Goal: Information Seeking & Learning: Learn about a topic

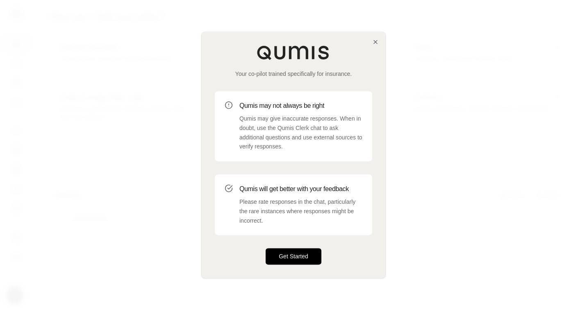
click at [299, 259] on button "Get Started" at bounding box center [293, 256] width 56 height 16
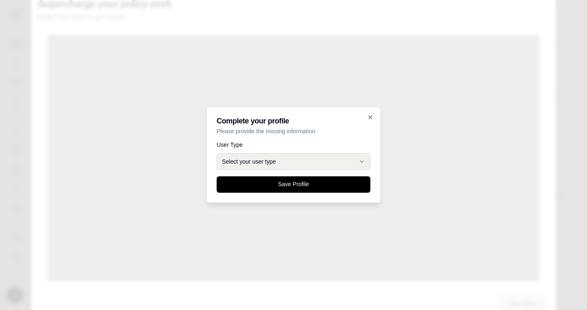
click at [305, 160] on button "Select your user type" at bounding box center [294, 161] width 154 height 16
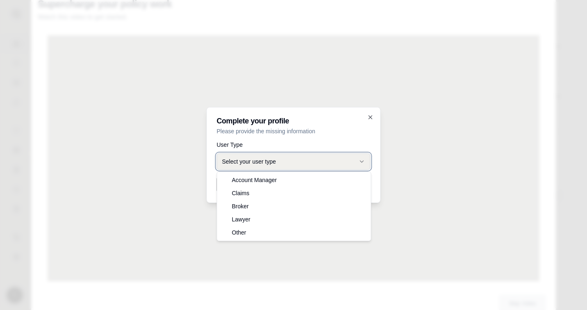
select select "*****"
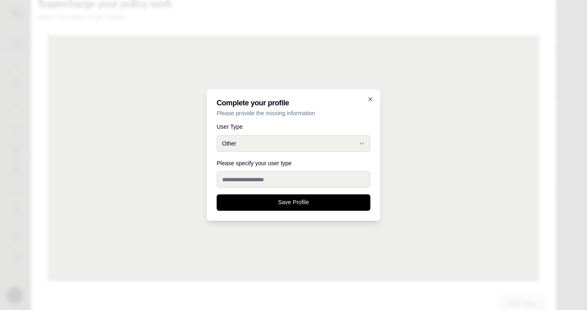
click at [266, 179] on input "Please specify your user type" at bounding box center [294, 179] width 154 height 16
type input "**********"
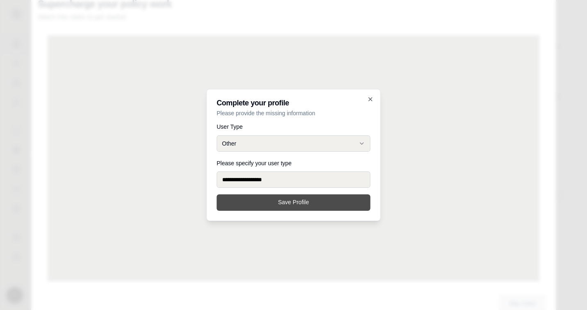
click at [310, 206] on button "Save Profile" at bounding box center [294, 202] width 154 height 16
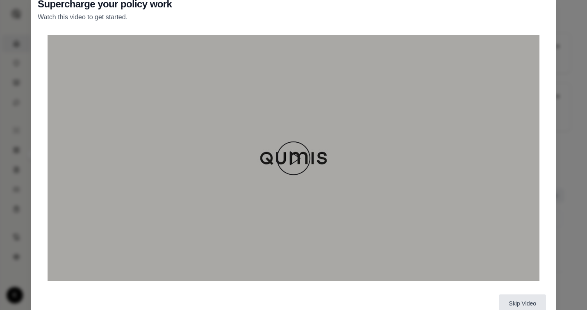
click at [294, 162] on img at bounding box center [293, 157] width 39 height 39
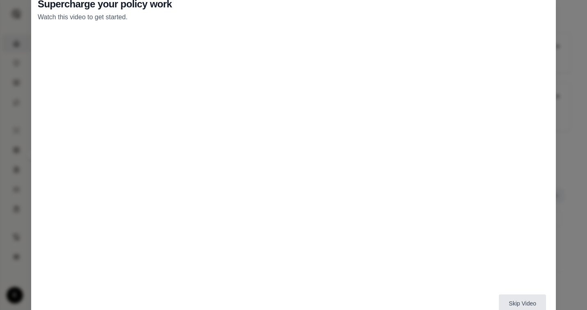
click at [538, 3] on div "Supercharge your policy work Watch this video to get started." at bounding box center [293, 10] width 511 height 25
drag, startPoint x: 547, startPoint y: 5, endPoint x: 551, endPoint y: 77, distance: 72.6
click at [548, 5] on div "Supercharge your policy work Watch this video to get started." at bounding box center [293, 10] width 511 height 25
click at [531, 305] on button "Skip Video" at bounding box center [521, 303] width 47 height 18
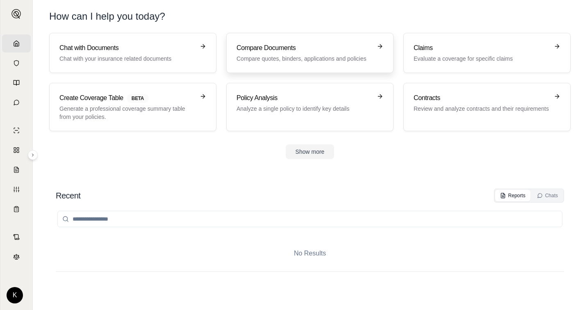
click at [273, 55] on p "Compare quotes, binders, applications and policies" at bounding box center [303, 58] width 135 height 8
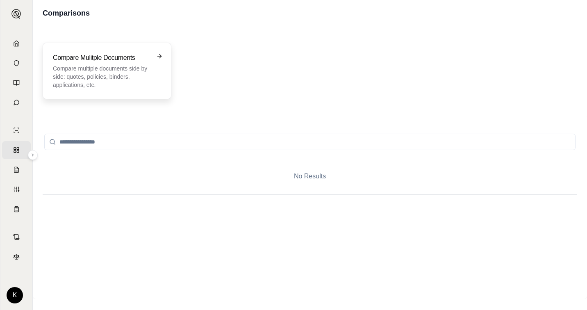
click at [97, 76] on p "Compare multiple documents side by side: quotes, policies, binders, application…" at bounding box center [101, 76] width 97 height 25
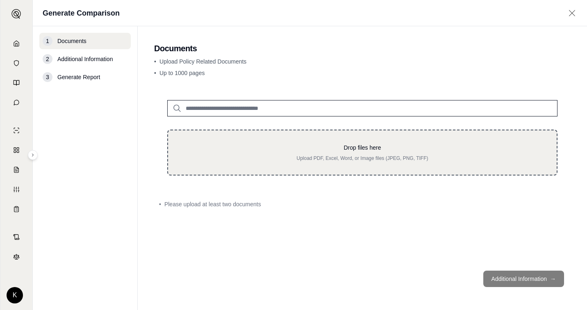
click at [372, 150] on p "Drop files here" at bounding box center [362, 147] width 362 height 8
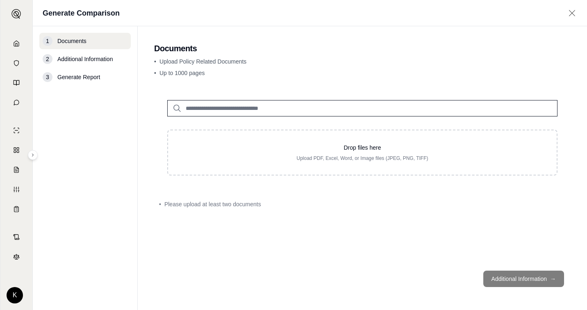
type input "**********"
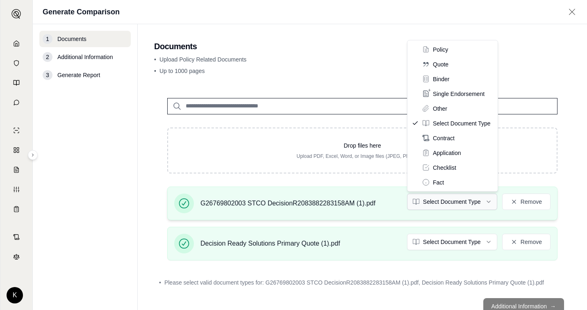
click at [463, 204] on html "Home Vault Prompts Chats Single Policy Comparisons Claims Custom Report Coverag…" at bounding box center [293, 155] width 587 height 310
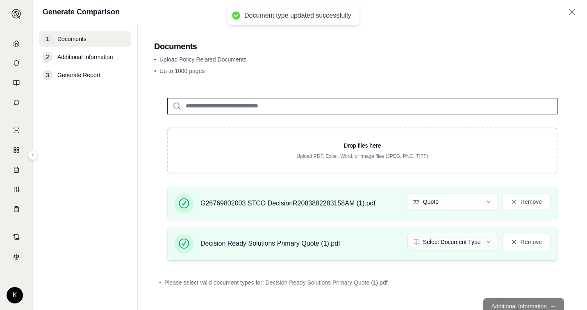
click at [477, 240] on html "Document type updated successfully Home Vault Prompts Chats Single Policy Compa…" at bounding box center [293, 155] width 587 height 310
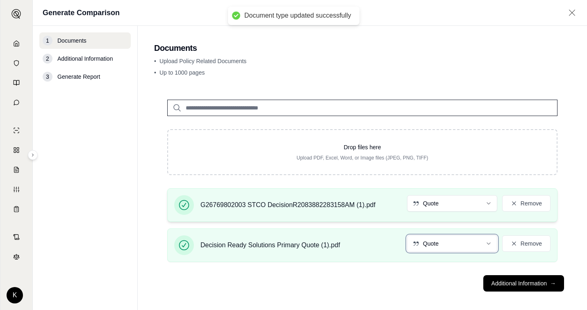
scroll to position [5, 0]
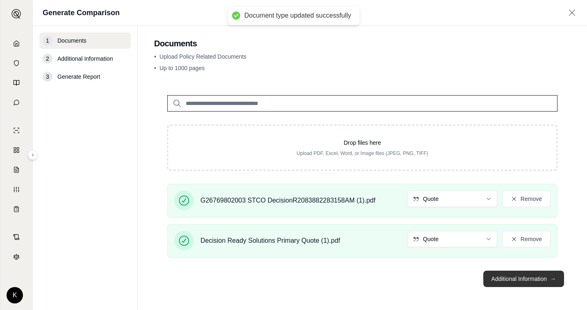
click at [539, 281] on button "Additional Information →" at bounding box center [523, 278] width 81 height 16
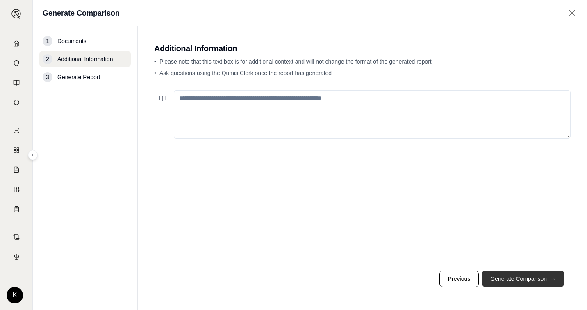
click at [524, 280] on button "Generate Comparison →" at bounding box center [523, 278] width 82 height 16
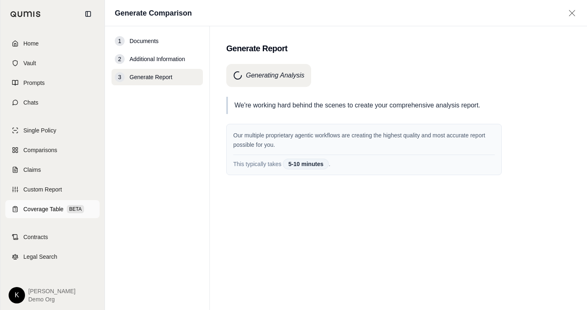
click at [51, 205] on span "Coverage Table" at bounding box center [43, 209] width 40 height 8
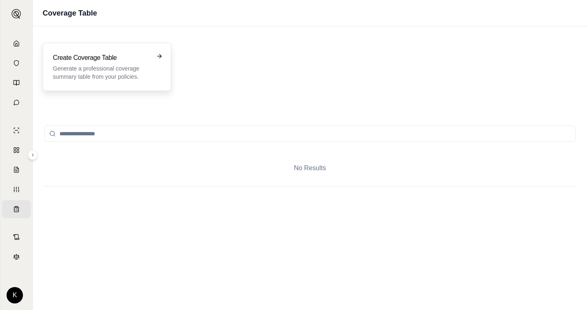
click at [134, 52] on div "Create Coverage Table Generate a professional coverage summary table from your …" at bounding box center [107, 67] width 129 height 48
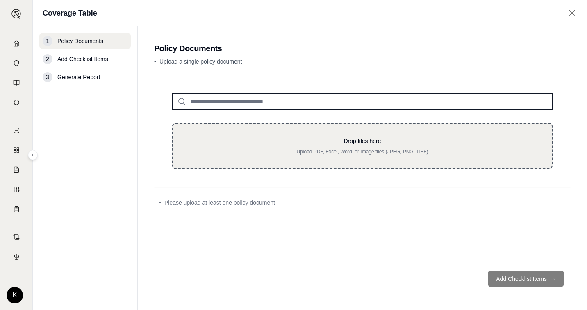
click at [295, 146] on div "Drop files here Upload PDF, Excel, Word, or Image files (JPEG, PNG, TIFF)" at bounding box center [362, 146] width 352 height 18
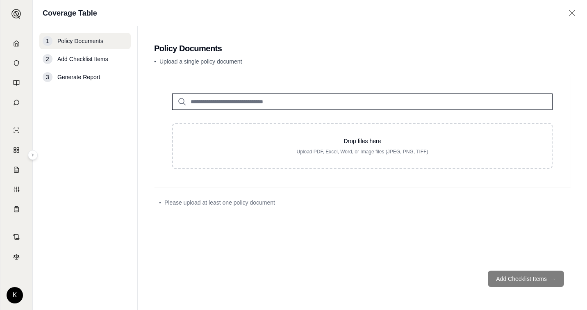
type input "**********"
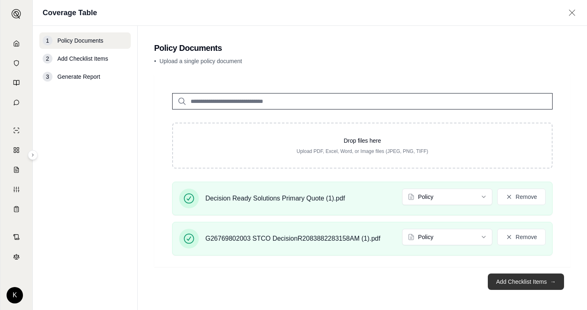
click at [523, 283] on button "Add Checklist Items →" at bounding box center [525, 281] width 76 height 16
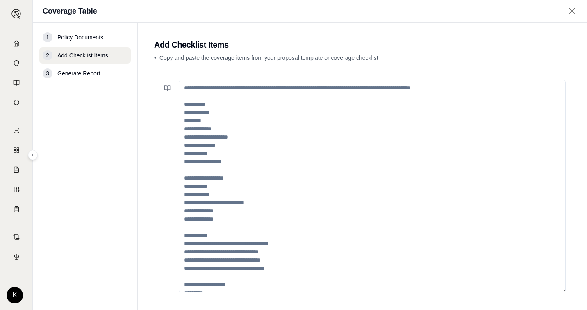
click at [190, 91] on textarea at bounding box center [372, 186] width 387 height 212
paste textarea "**********"
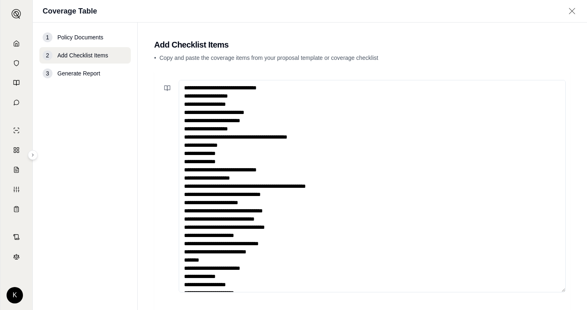
drag, startPoint x: 283, startPoint y: 86, endPoint x: 130, endPoint y: 74, distance: 153.2
click at [130, 74] on div "1 Policy Documents 2 Add Checklist Items 3 Generate Report Add Checklist Items …" at bounding box center [310, 166] width 554 height 287
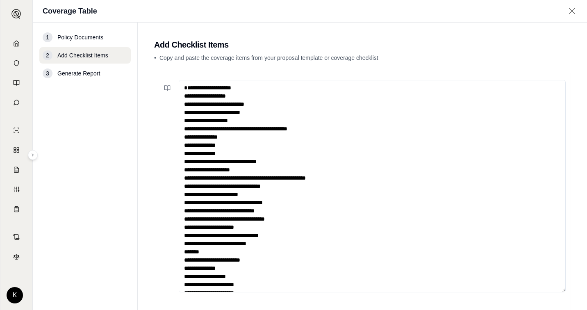
click at [184, 93] on textarea at bounding box center [372, 186] width 387 height 212
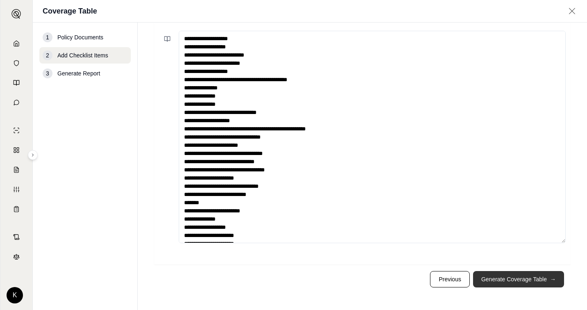
type textarea "**********"
click at [536, 284] on button "Generate Coverage Table →" at bounding box center [518, 279] width 91 height 16
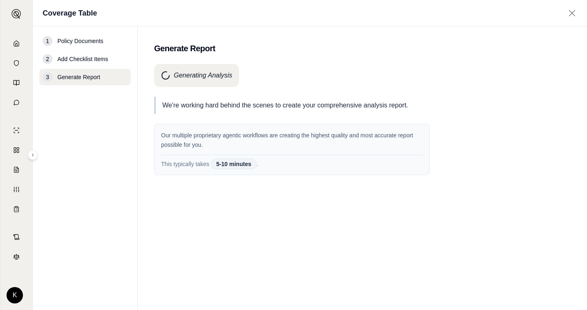
scroll to position [0, 0]
click at [16, 43] on polyline at bounding box center [17, 44] width 2 height 3
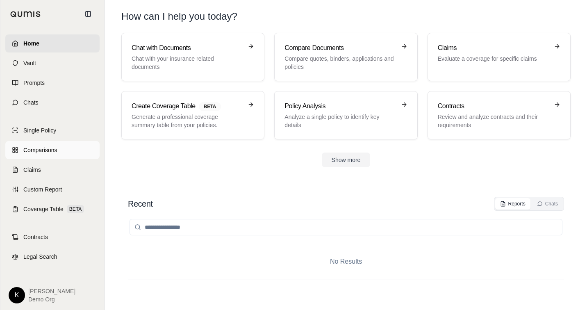
click at [42, 150] on span "Comparisons" at bounding box center [40, 150] width 34 height 8
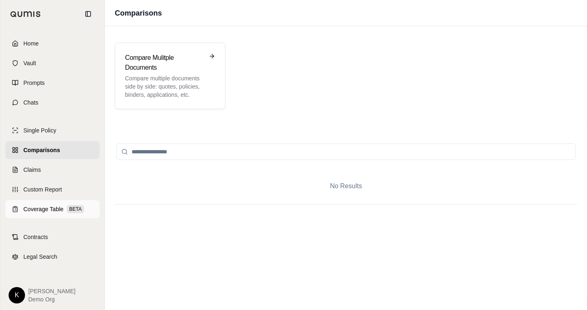
click at [32, 209] on span "Coverage Table" at bounding box center [43, 209] width 40 height 8
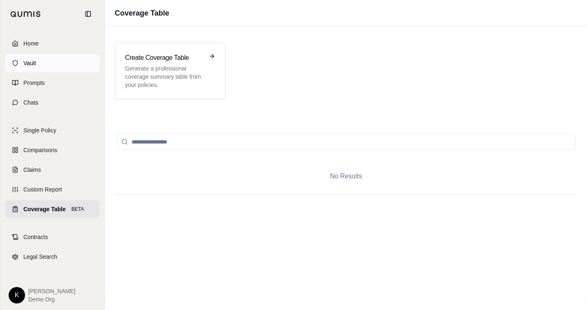
click at [32, 59] on span "Vault" at bounding box center [29, 63] width 13 height 8
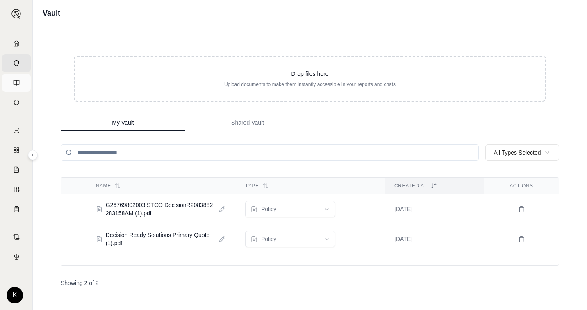
click at [23, 84] on link "Prompts" at bounding box center [16, 83] width 29 height 18
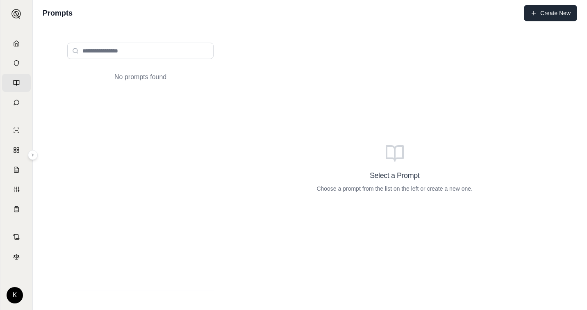
click at [561, 12] on button "Create New" at bounding box center [549, 13] width 53 height 16
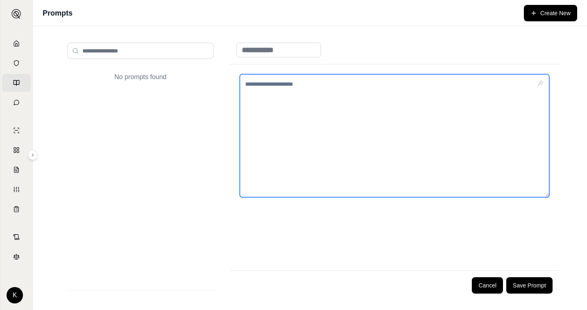
click at [315, 95] on textarea at bounding box center [394, 135] width 309 height 123
paste textarea "**********"
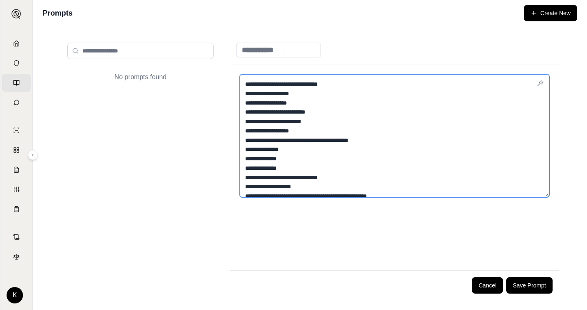
scroll to position [366, 0]
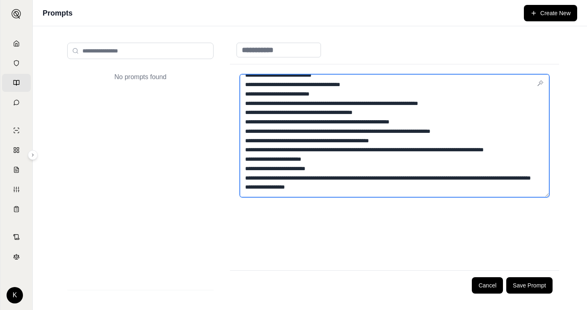
type textarea "**********"
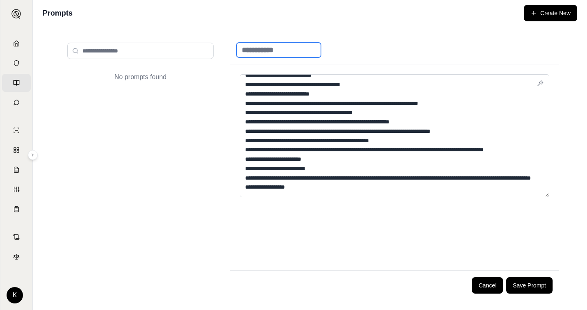
click at [268, 51] on input at bounding box center [278, 50] width 84 height 15
type input "**********"
click at [539, 285] on button "Save Prompt" at bounding box center [529, 285] width 46 height 16
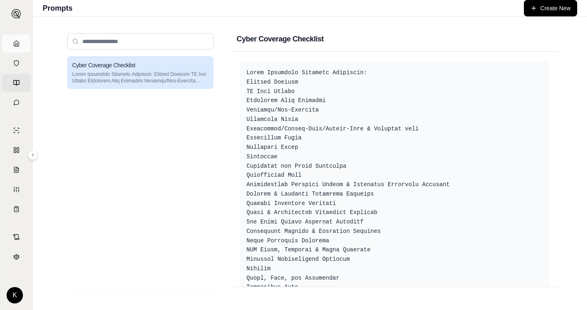
click at [13, 44] on link "Home" at bounding box center [16, 43] width 29 height 18
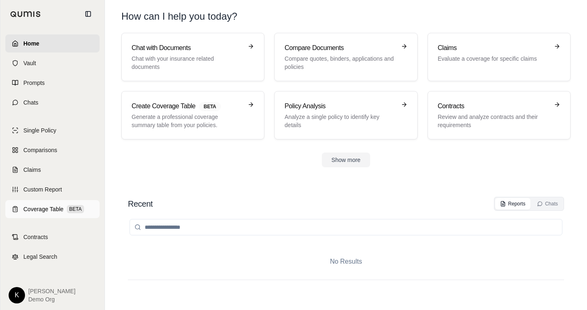
click at [52, 211] on span "Coverage Table" at bounding box center [43, 209] width 40 height 8
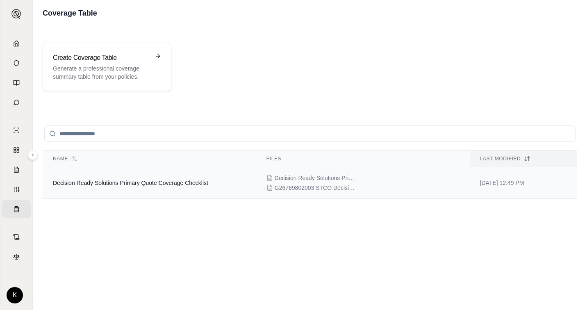
click at [216, 188] on td "Decision Ready Solutions Primary Quote Coverage Checklist" at bounding box center [149, 183] width 213 height 32
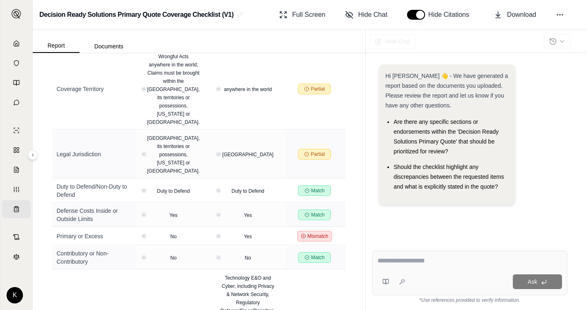
scroll to position [646, 0]
click at [363, 189] on div "Overview 16 / 47 Matches 30 High Impact 31 Need Review Review Items Status: All…" at bounding box center [199, 181] width 332 height 256
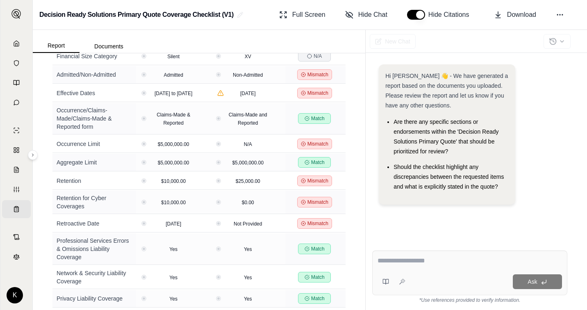
scroll to position [0, 0]
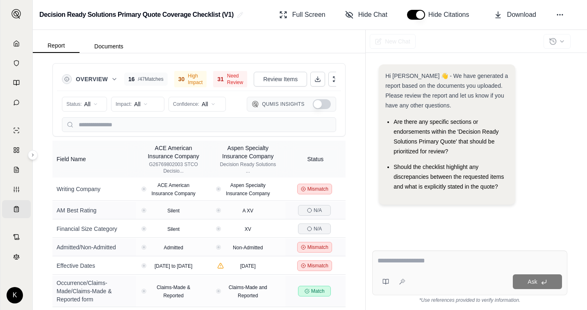
click at [320, 103] on button "Show Qumis Insights" at bounding box center [322, 104] width 18 height 10
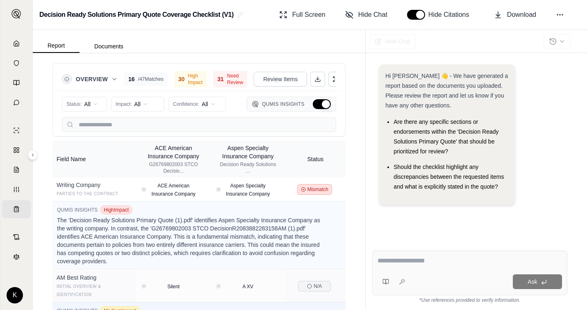
click at [323, 107] on button "Hide Qumis Insights" at bounding box center [322, 104] width 18 height 10
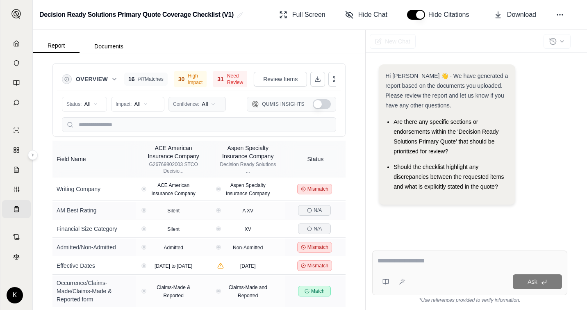
click at [187, 105] on html "Home Vault Prompts Chats Single Policy Comparisons Claims Custom Report Coverag…" at bounding box center [293, 155] width 587 height 310
click at [349, 121] on html "Home Vault Prompts Chats Single Policy Comparisons Claims Custom Report Coverag…" at bounding box center [293, 155] width 587 height 310
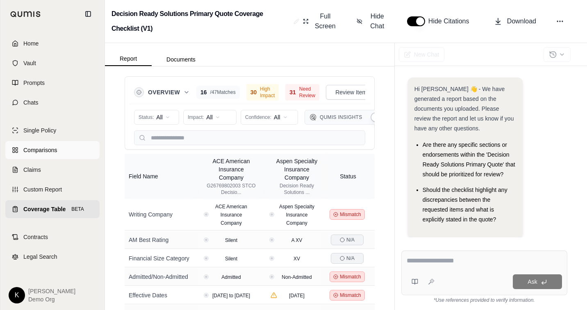
click at [68, 152] on link "Comparisons" at bounding box center [52, 150] width 94 height 18
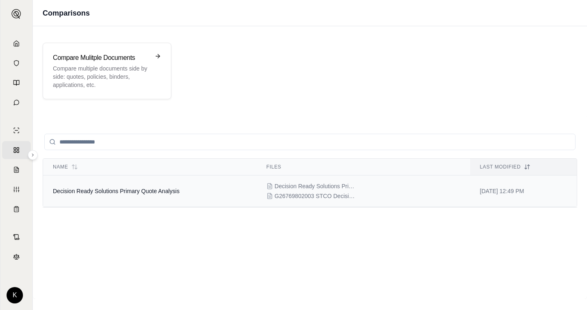
click at [167, 189] on span "Decision Ready Solutions Primary Quote Analysis" at bounding box center [116, 191] width 127 height 7
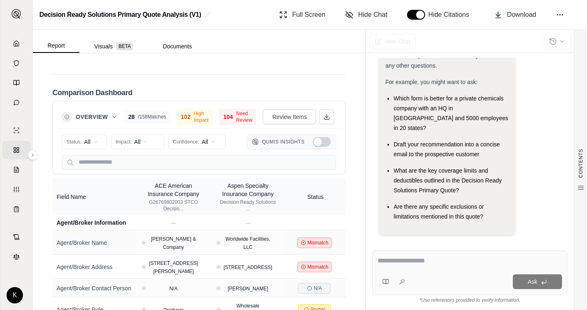
scroll to position [1879, 0]
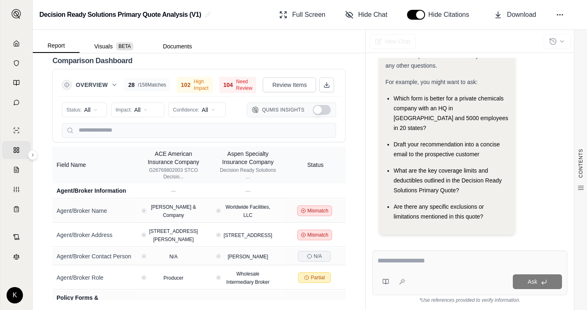
click at [236, 86] on span "Need Review" at bounding box center [244, 84] width 16 height 13
click at [223, 84] on span "104" at bounding box center [227, 85] width 9 height 8
click at [335, 84] on icon at bounding box center [338, 85] width 7 height 7
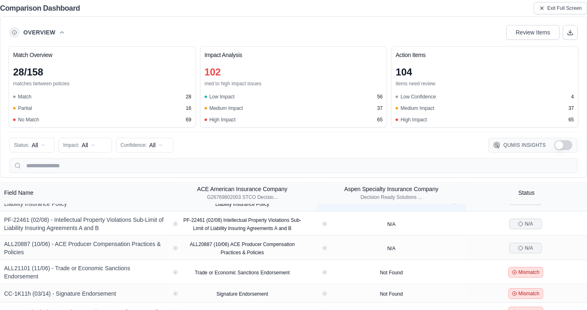
scroll to position [420, 0]
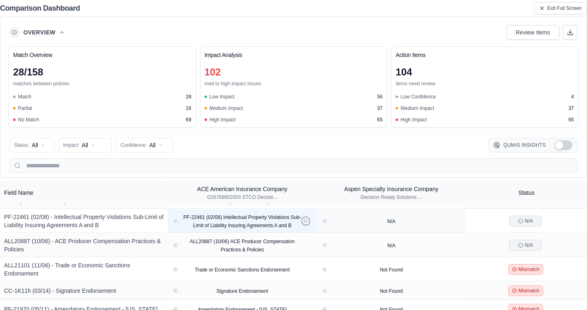
click at [306, 222] on icon at bounding box center [305, 220] width 3 height 3
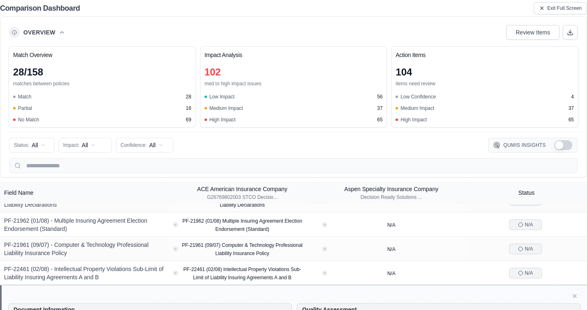
scroll to position [364, 0]
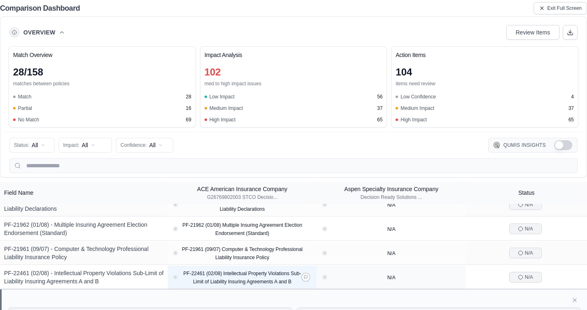
click at [240, 281] on span "PF-22461 (02/08) Intellectual Property Violations Sub-Limit of Liability Insuri…" at bounding box center [242, 277] width 118 height 14
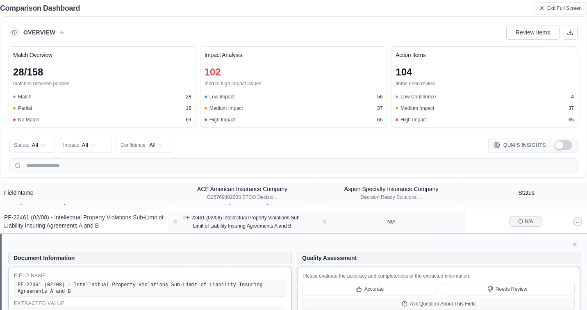
scroll to position [403, 0]
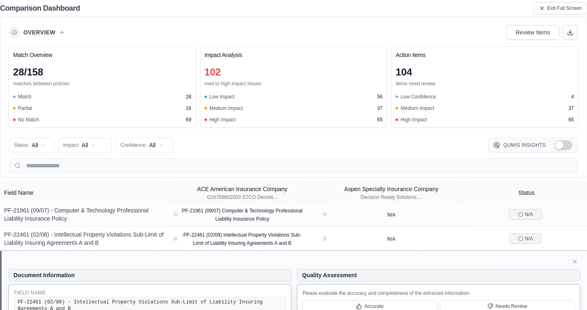
click at [575, 265] on icon at bounding box center [574, 261] width 7 height 7
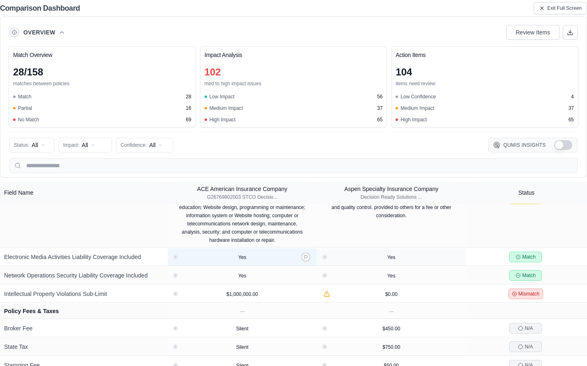
scroll to position [1448, 0]
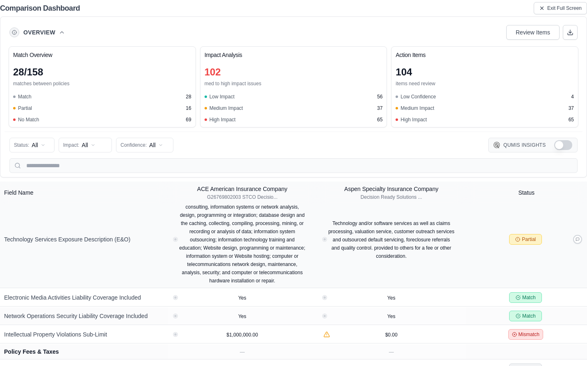
click at [529, 242] on span "Partial" at bounding box center [528, 239] width 14 height 7
click at [564, 12] on button "Exit Full Screen" at bounding box center [559, 8] width 53 height 12
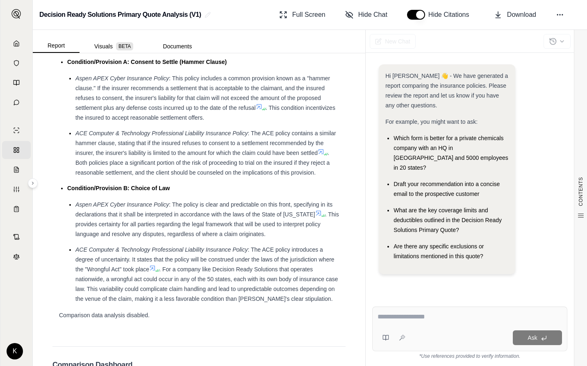
click at [19, 309] on div "K Kyle Demo Org" at bounding box center [17, 351] width 20 height 16
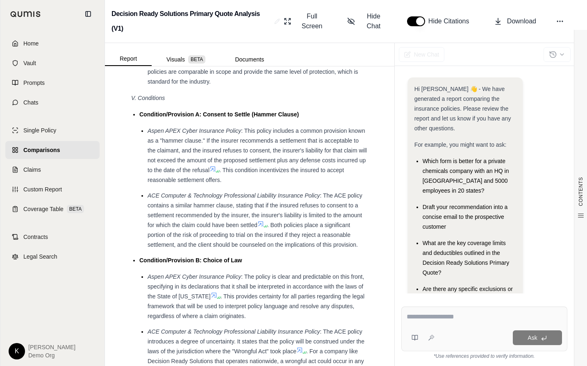
scroll to position [2567, 0]
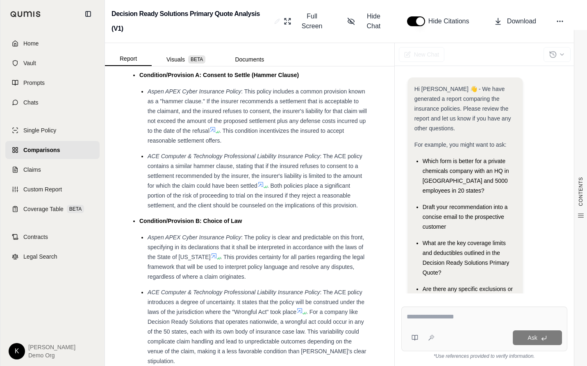
click at [44, 309] on span "Demo Org" at bounding box center [51, 355] width 47 height 8
click at [19, 309] on html "Home Vault Prompts Chats Single Policy Comparisons Claims Custom Report Coverag…" at bounding box center [293, 183] width 587 height 366
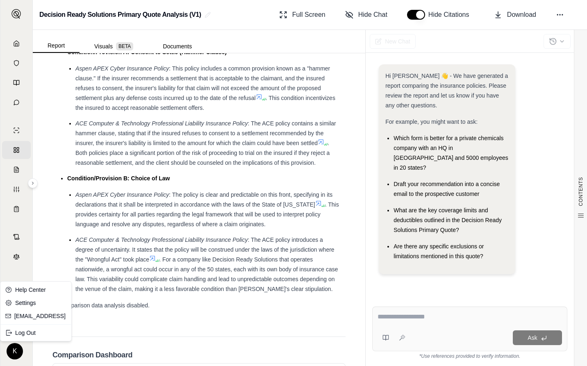
scroll to position [1575, 0]
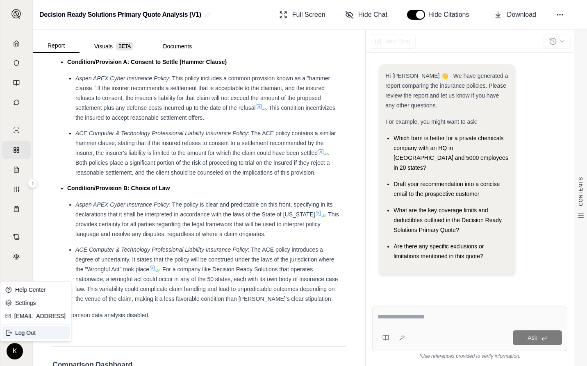
click at [26, 309] on div "Log Out" at bounding box center [36, 332] width 68 height 13
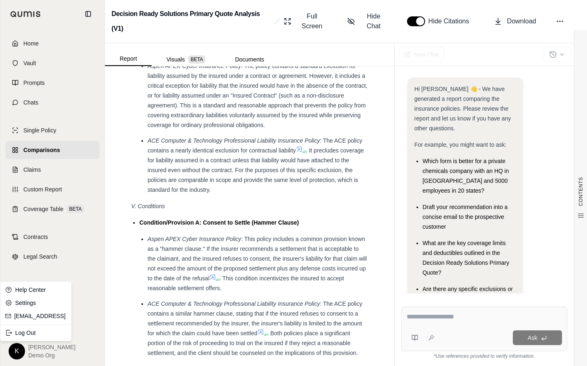
scroll to position [0, 0]
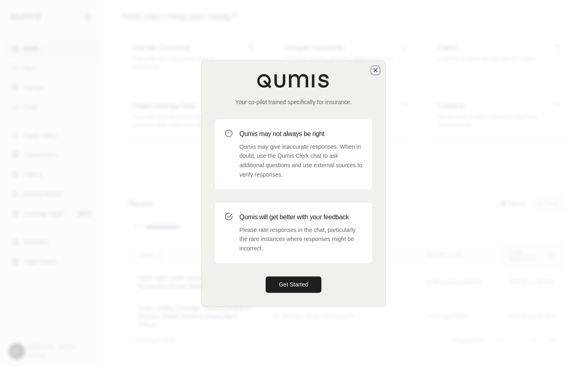
click at [376, 72] on icon "button" at bounding box center [375, 70] width 7 height 7
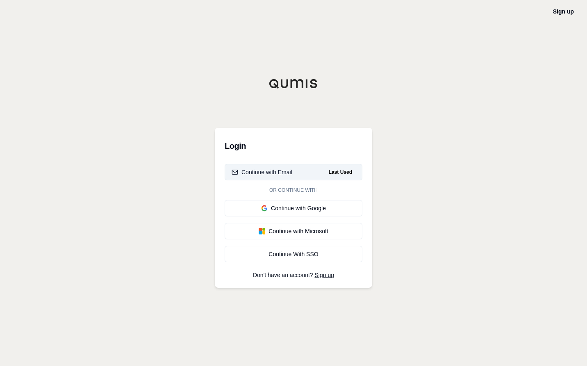
click at [278, 174] on div "Continue with Email" at bounding box center [261, 172] width 61 height 8
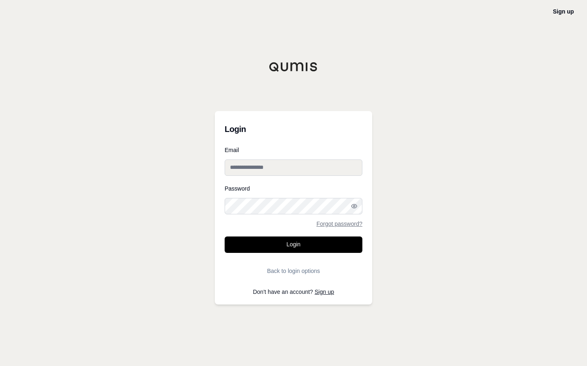
type input "**********"
click at [305, 249] on button "Login" at bounding box center [293, 244] width 138 height 16
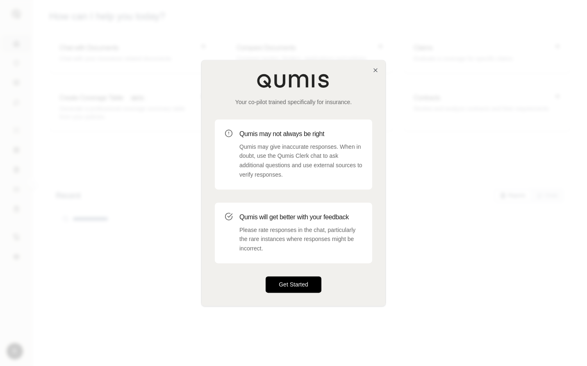
click at [301, 280] on button "Get Started" at bounding box center [293, 284] width 56 height 16
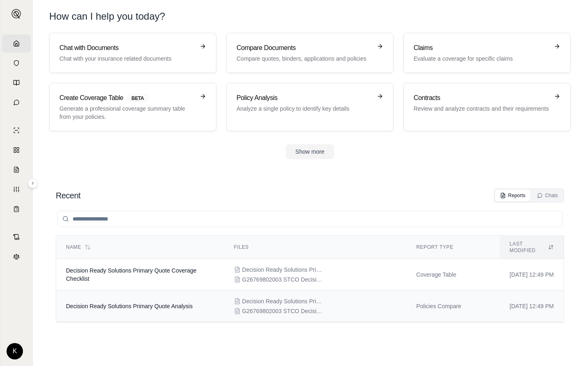
click at [140, 292] on td "Decision Ready Solutions Primary Quote Analysis" at bounding box center [140, 306] width 168 height 32
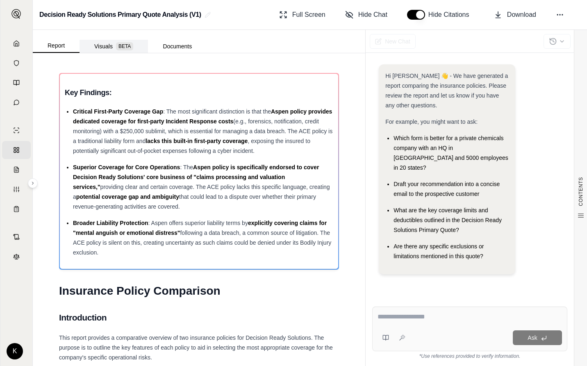
click at [89, 40] on button "Visuals BETA" at bounding box center [113, 46] width 68 height 13
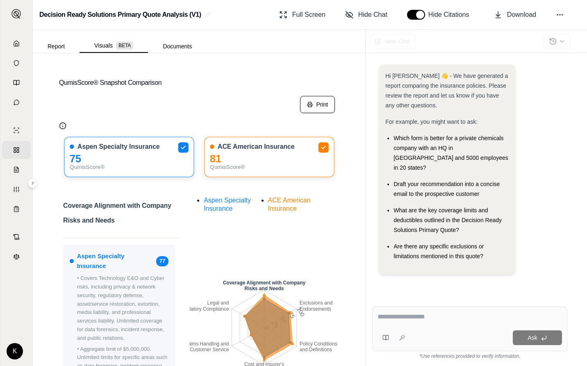
click at [315, 109] on button "Print" at bounding box center [317, 104] width 35 height 17
click at [526, 15] on span "Download" at bounding box center [521, 15] width 29 height 10
click at [324, 104] on button "Print" at bounding box center [317, 104] width 35 height 17
click at [511, 13] on span "Download" at bounding box center [521, 15] width 29 height 10
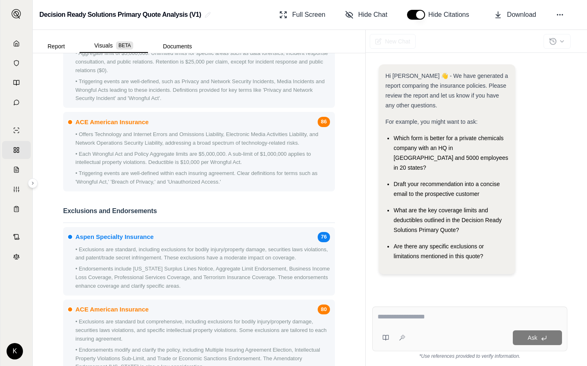
scroll to position [555, 0]
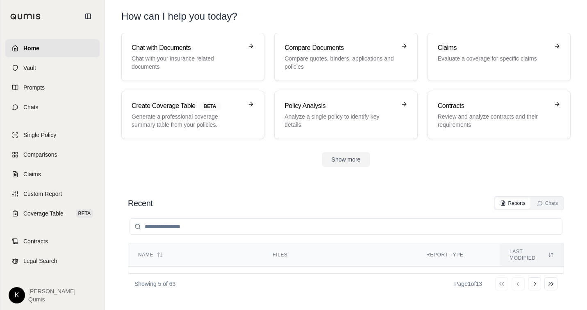
click at [15, 293] on html "Home Vault Prompts Chats Single Policy Comparisons Claims Custom Report Coverag…" at bounding box center [293, 155] width 587 height 310
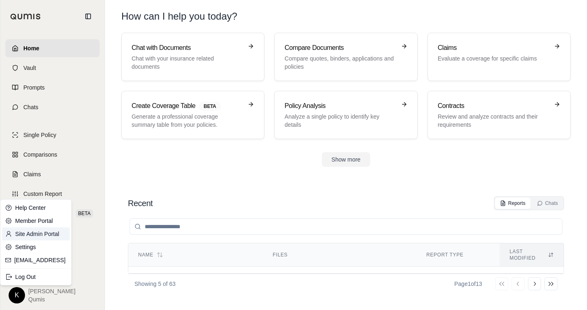
click at [44, 233] on link "Site Admin Portal" at bounding box center [36, 234] width 68 height 13
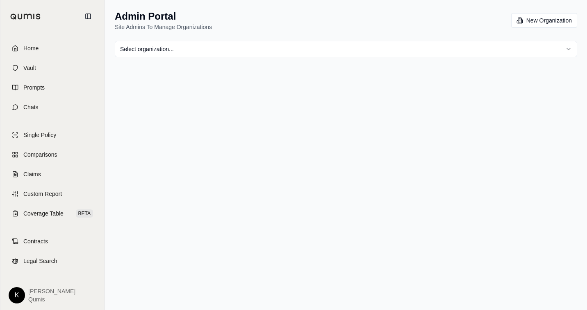
click at [288, 50] on html "Home Vault Prompts Chats Single Policy Comparisons Claims Custom Report Coverag…" at bounding box center [293, 155] width 587 height 310
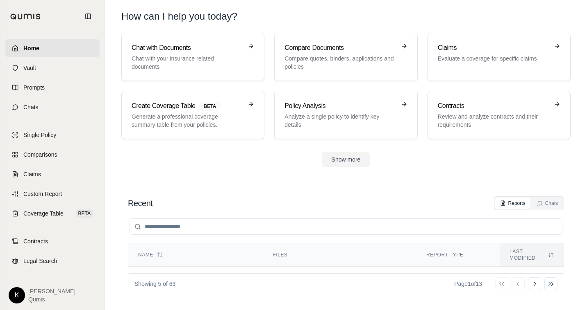
click at [25, 291] on div "K Kyle Qumis" at bounding box center [53, 296] width 88 height 16
click at [20, 293] on html "Home Vault Prompts Chats Single Policy Comparisons Claims Custom Report Coverag…" at bounding box center [293, 155] width 587 height 310
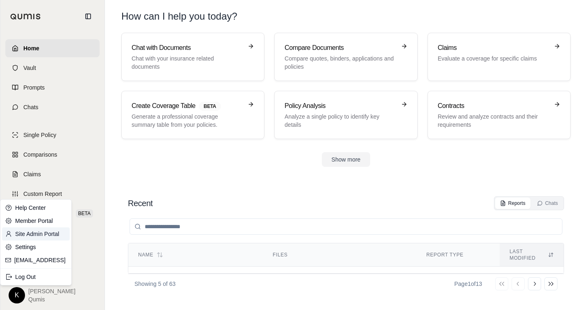
click at [50, 231] on link "Site Admin Portal" at bounding box center [36, 234] width 68 height 13
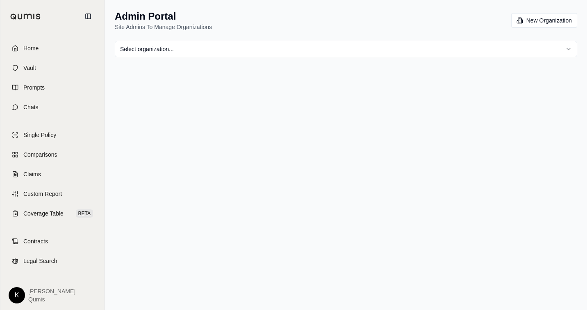
click at [165, 43] on html "Home Vault Prompts Chats Single Policy Comparisons Claims Custom Report Coverag…" at bounding box center [293, 155] width 587 height 310
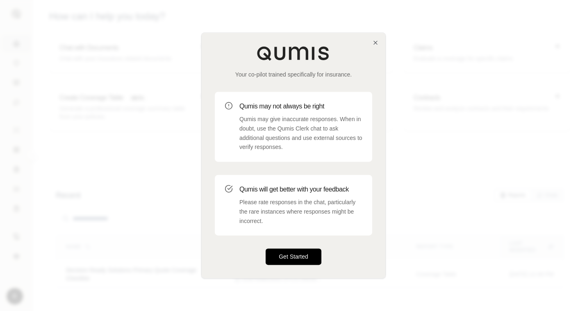
click at [294, 256] on button "Get Started" at bounding box center [293, 257] width 56 height 16
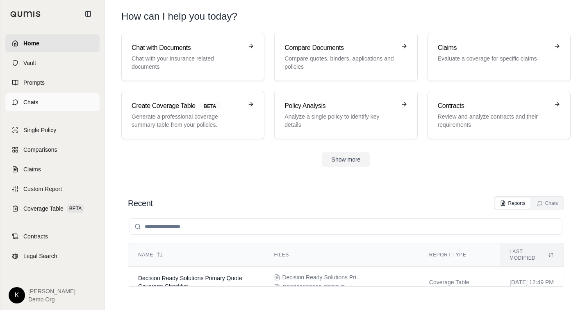
click at [20, 102] on link "Chats" at bounding box center [52, 102] width 94 height 18
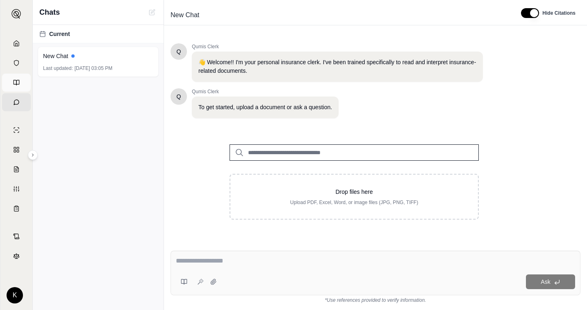
click at [16, 81] on link "Prompts" at bounding box center [16, 83] width 29 height 18
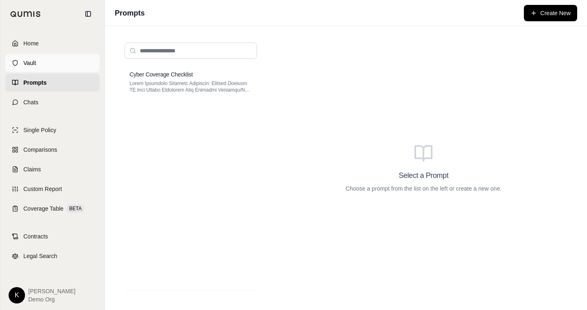
click at [40, 61] on link "Vault" at bounding box center [52, 63] width 94 height 18
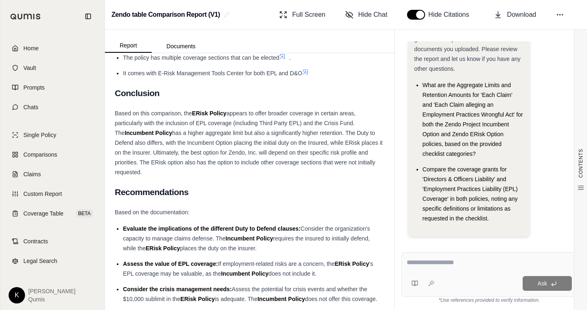
scroll to position [3622, 0]
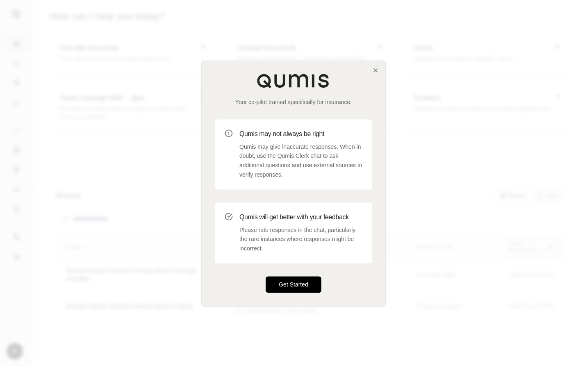
click at [293, 284] on button "Get Started" at bounding box center [293, 284] width 56 height 16
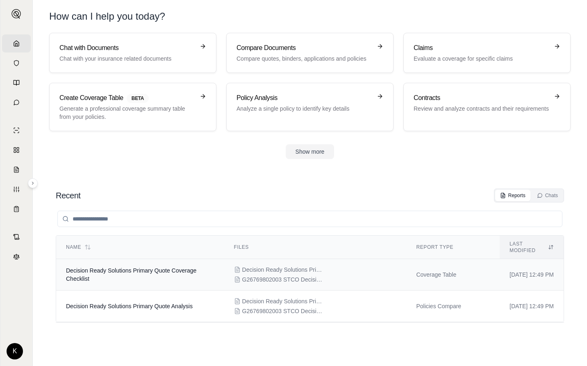
click at [248, 276] on span "G26769802003 STCO DecisionR2083882283158AM (1).pdf" at bounding box center [283, 279] width 82 height 8
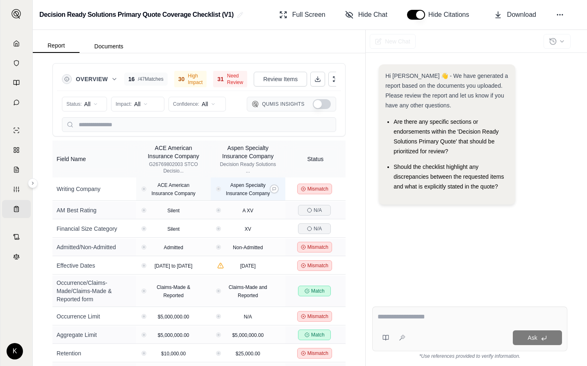
click at [253, 183] on span "Aspen Specialty Insurance Company" at bounding box center [248, 189] width 44 height 14
click at [275, 190] on icon at bounding box center [274, 189] width 4 height 4
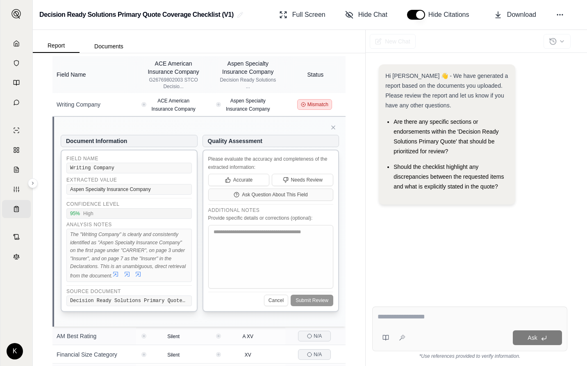
scroll to position [85, 0]
click at [335, 125] on icon at bounding box center [333, 127] width 7 height 7
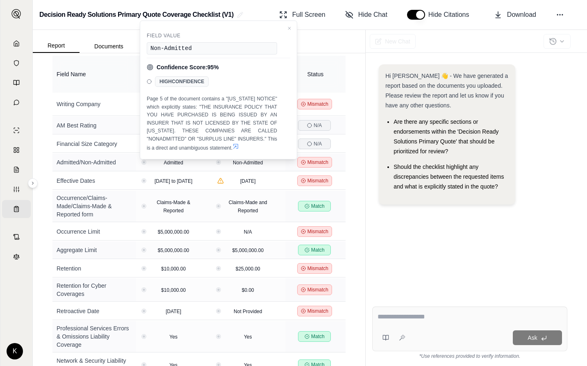
click at [421, 18] on button "button" at bounding box center [416, 15] width 18 height 10
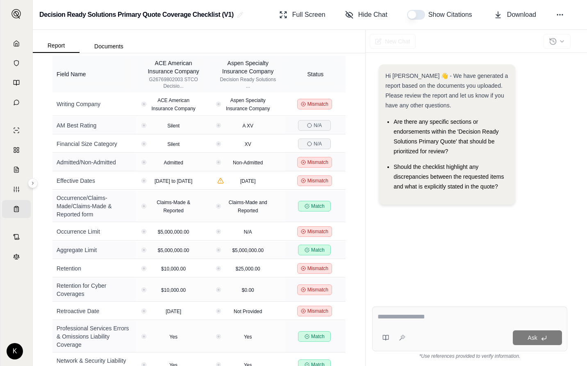
click at [417, 16] on button "button" at bounding box center [416, 15] width 18 height 10
click at [373, 11] on span "Hide Chat" at bounding box center [372, 15] width 29 height 10
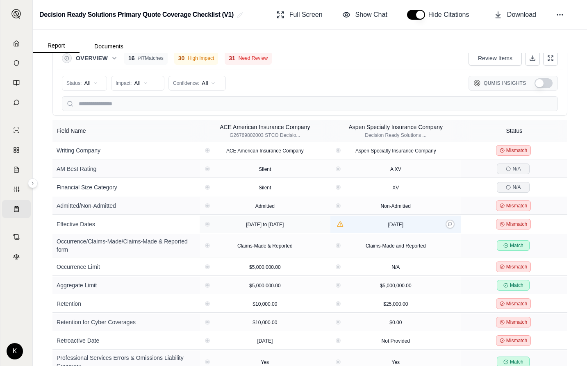
scroll to position [0, 0]
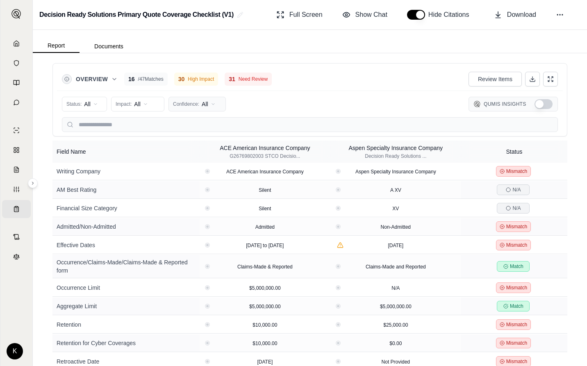
click at [204, 105] on html "Home Vault Prompts Chats Single Policy Comparisons Claims Custom Report Coverag…" at bounding box center [293, 183] width 587 height 366
click at [199, 160] on span "Low (<50%)" at bounding box center [192, 161] width 37 height 8
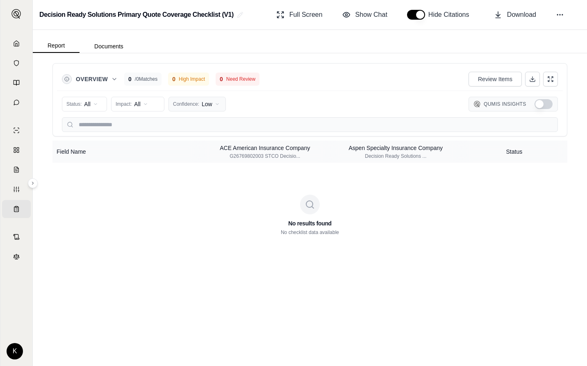
click at [207, 103] on html "Home Vault Prompts Chats Single Policy Comparisons Claims Custom Report Coverag…" at bounding box center [293, 183] width 587 height 366
click at [208, 148] on span "Medium (50-79%)" at bounding box center [200, 148] width 52 height 8
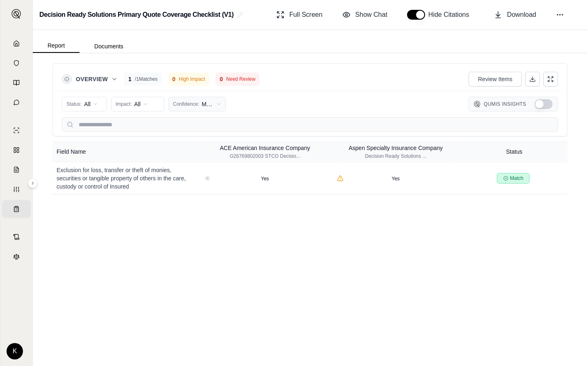
click at [202, 107] on html "Home Vault Prompts Chats Single Policy Comparisons Claims Custom Report Coverag…" at bounding box center [293, 183] width 587 height 366
click at [205, 137] on span "High (≥80%)" at bounding box center [193, 135] width 39 height 8
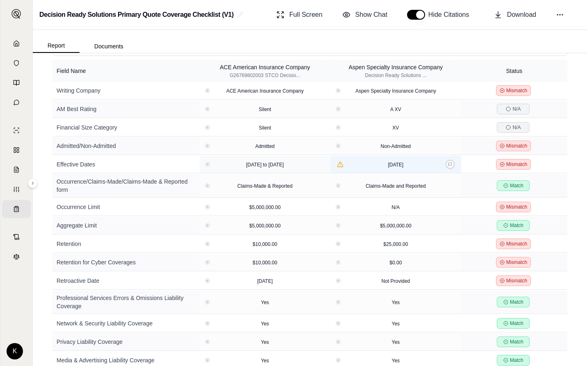
scroll to position [50, 0]
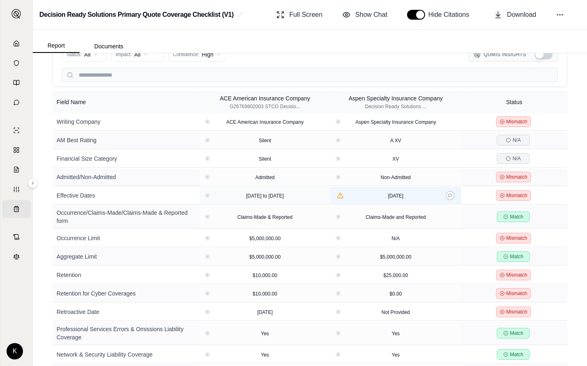
click at [387, 197] on span "[DATE]" at bounding box center [395, 196] width 16 height 6
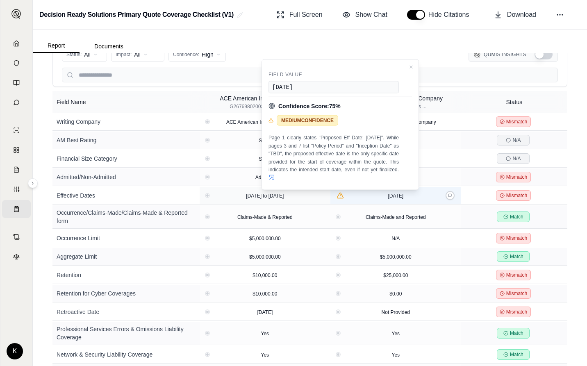
click at [340, 195] on icon "View confidence details" at bounding box center [339, 195] width 7 height 7
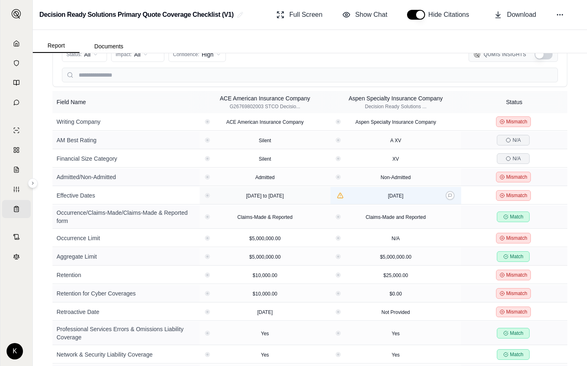
click at [397, 193] on span "[DATE]" at bounding box center [395, 196] width 16 height 6
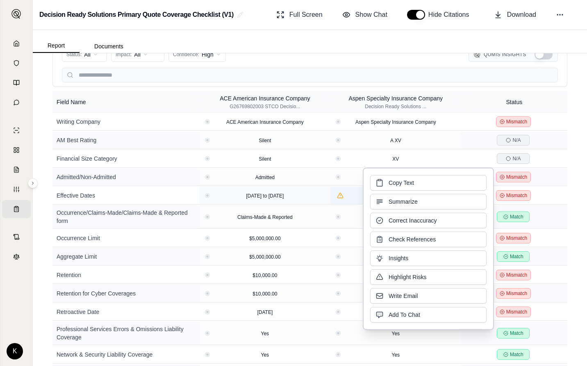
click at [354, 192] on div "[DATE]" at bounding box center [395, 195] width 124 height 8
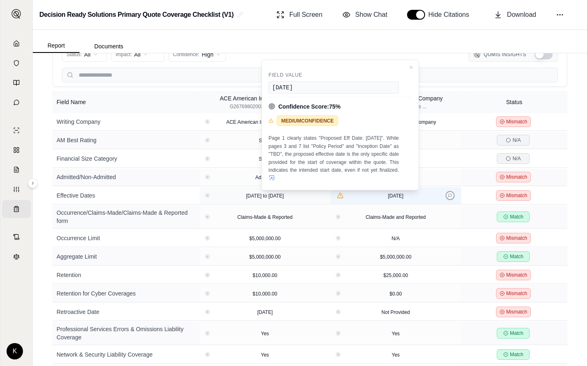
click at [451, 192] on button at bounding box center [449, 195] width 9 height 9
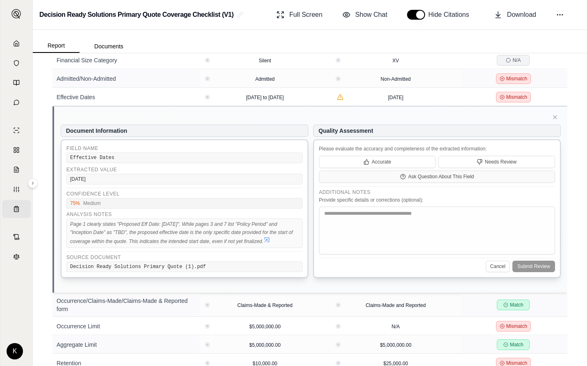
scroll to position [155, 0]
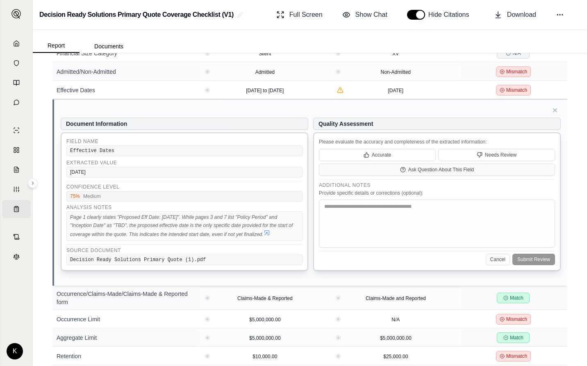
click at [268, 232] on icon at bounding box center [266, 232] width 7 height 7
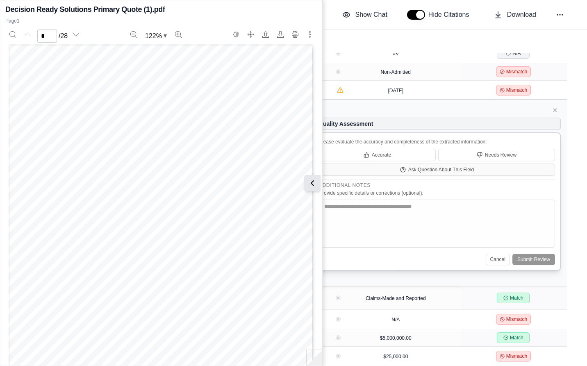
click at [315, 182] on icon at bounding box center [312, 183] width 10 height 10
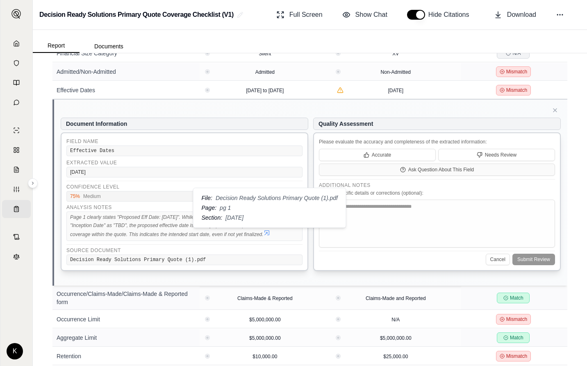
click at [268, 233] on icon at bounding box center [266, 232] width 5 height 5
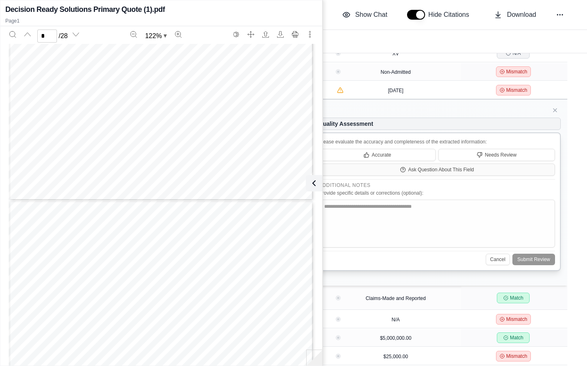
scroll to position [1060, 0]
type input "*"
click at [312, 179] on icon at bounding box center [312, 183] width 10 height 10
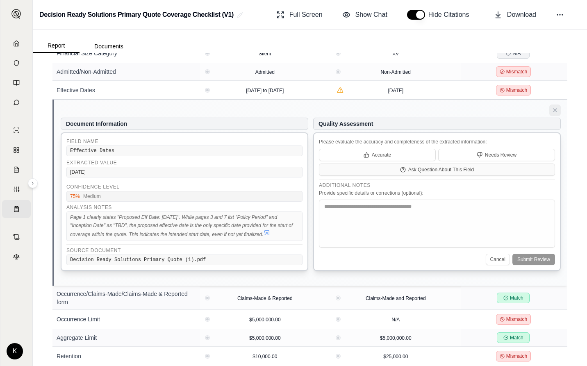
click at [553, 113] on button at bounding box center [554, 109] width 11 height 11
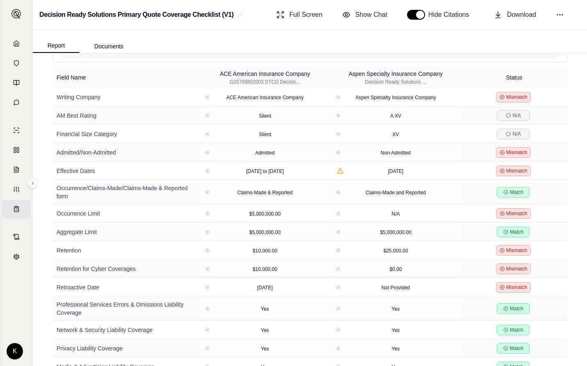
scroll to position [0, 0]
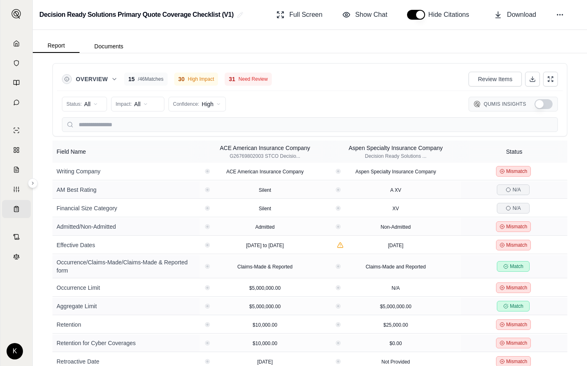
click at [153, 79] on span "/ 46 Matches" at bounding box center [150, 79] width 25 height 7
click at [214, 80] on span "High Impact" at bounding box center [201, 79] width 26 height 7
click at [267, 80] on span "Need Review" at bounding box center [252, 79] width 29 height 7
click at [209, 108] on html "Home Vault Prompts Chats Single Policy Comparisons Claims Custom Report Coverag…" at bounding box center [293, 183] width 587 height 366
click at [204, 121] on span "All Confidence" at bounding box center [192, 122] width 37 height 8
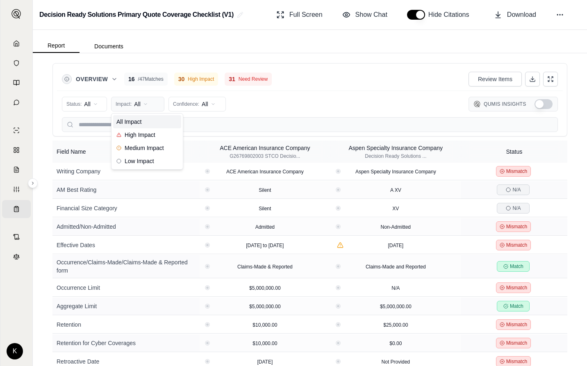
click at [153, 102] on html "Home Vault Prompts Chats Single Policy Comparisons Claims Custom Report Coverag…" at bounding box center [293, 183] width 587 height 366
click at [96, 98] on html "Home Vault Prompts Chats Single Policy Comparisons Claims Custom Report Coverag…" at bounding box center [293, 183] width 587 height 366
click at [97, 104] on html "Home Vault Prompts Chats Single Policy Comparisons Claims Custom Report Coverag…" at bounding box center [293, 183] width 587 height 366
click at [93, 162] on span "Mismatch" at bounding box center [83, 161] width 33 height 8
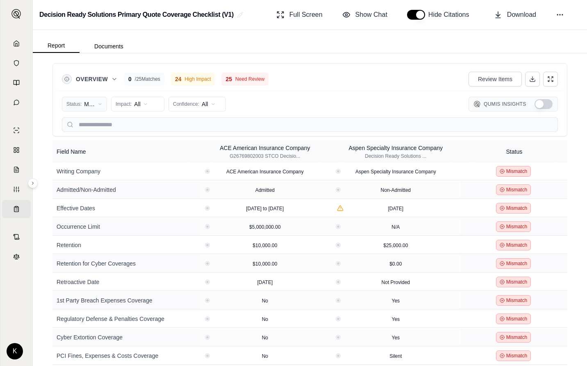
click at [98, 106] on html "Home Vault Prompts Chats Single Policy Comparisons Claims Custom Report Coverag…" at bounding box center [293, 183] width 587 height 366
click at [92, 125] on div "All Status" at bounding box center [98, 121] width 68 height 13
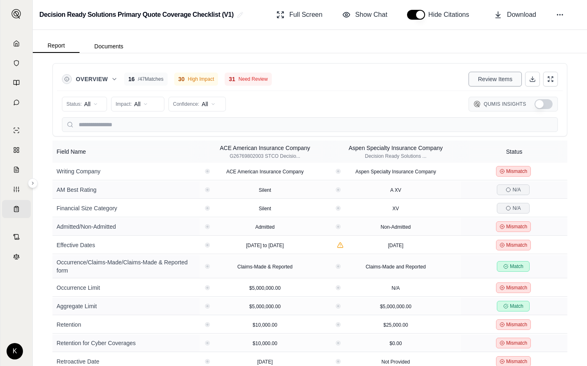
click at [485, 83] on span "Review Items" at bounding box center [495, 79] width 34 height 8
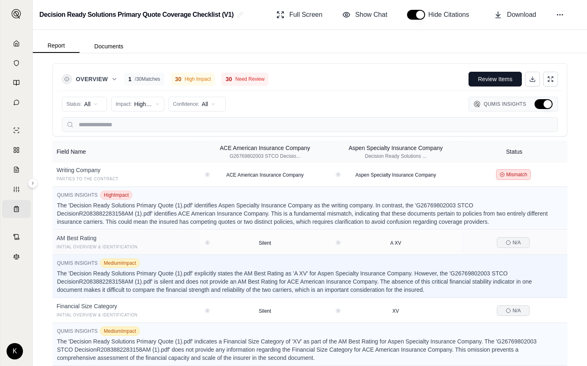
click at [147, 79] on span "/ 30 Matches" at bounding box center [147, 79] width 25 height 7
click at [482, 79] on span "Review Items" at bounding box center [495, 79] width 34 height 8
click at [261, 81] on span "Need Review" at bounding box center [252, 79] width 29 height 7
click at [192, 77] on span "High Impact" at bounding box center [201, 79] width 26 height 7
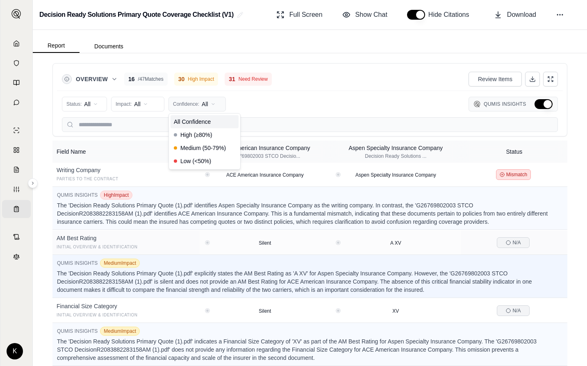
click at [199, 101] on html "Home Vault Prompts Chats Single Policy Comparisons Claims Custom Report Coverag…" at bounding box center [293, 183] width 587 height 366
click at [144, 103] on html "Home Vault Prompts Chats Single Policy Comparisons Claims Custom Report Coverag…" at bounding box center [293, 183] width 587 height 366
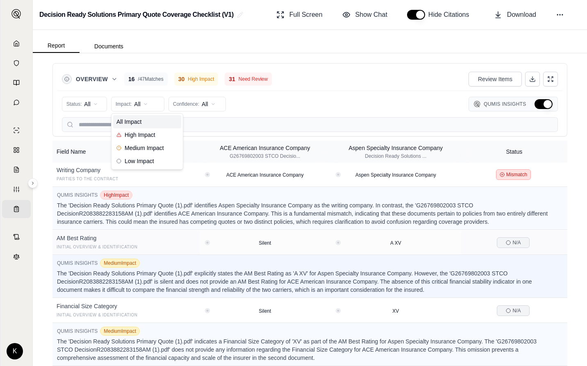
click at [144, 103] on html "Home Vault Prompts Chats Single Policy Comparisons Claims Custom Report Coverag…" at bounding box center [293, 183] width 587 height 366
click at [90, 104] on html "Home Vault Prompts Chats Single Policy Comparisons Claims Custom Report Coverag…" at bounding box center [293, 183] width 587 height 366
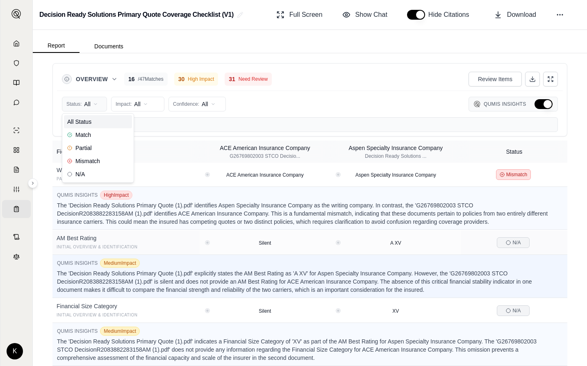
click at [90, 104] on html "Home Vault Prompts Chats Single Policy Comparisons Claims Custom Report Coverag…" at bounding box center [293, 183] width 587 height 366
click at [328, 103] on html "Home Vault Prompts Chats Single Policy Comparisons Claims Custom Report Coverag…" at bounding box center [293, 183] width 587 height 366
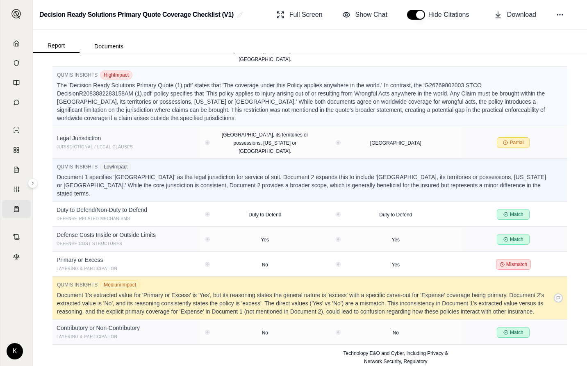
scroll to position [1649, 0]
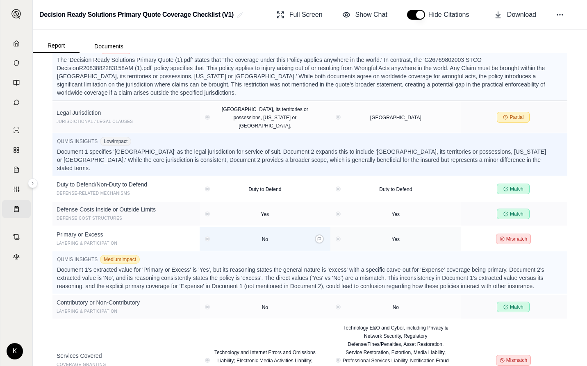
click at [263, 235] on div "No" at bounding box center [265, 239] width 14 height 8
click at [385, 235] on div "Yes" at bounding box center [395, 239] width 124 height 8
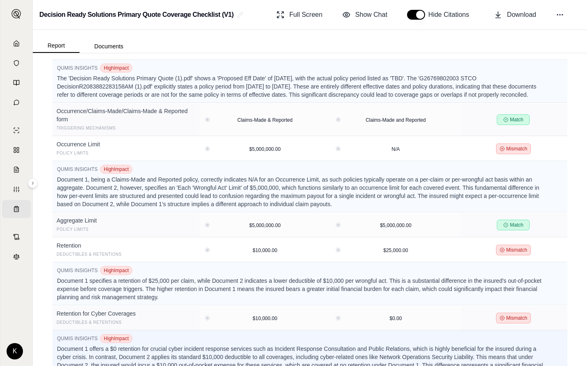
scroll to position [0, 0]
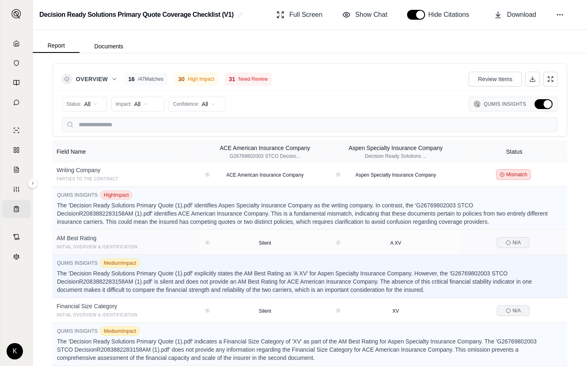
click at [546, 104] on button "Hide Qumis Insights" at bounding box center [543, 104] width 18 height 10
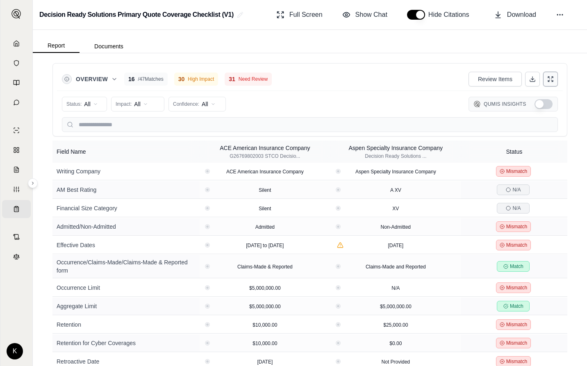
click at [551, 79] on icon at bounding box center [550, 79] width 7 height 7
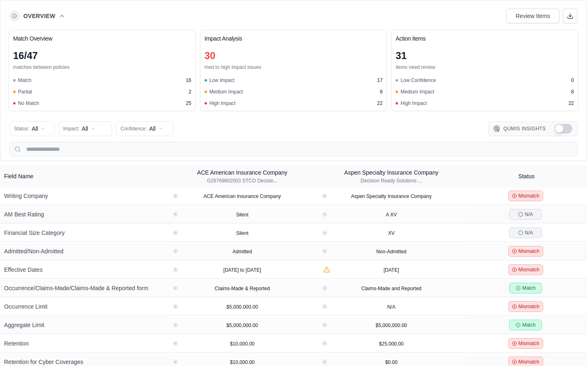
click at [21, 92] on span "Partial" at bounding box center [25, 91] width 14 height 7
click at [25, 102] on span "No Match" at bounding box center [28, 103] width 21 height 7
click at [528, 18] on span "Review Items" at bounding box center [532, 16] width 34 height 8
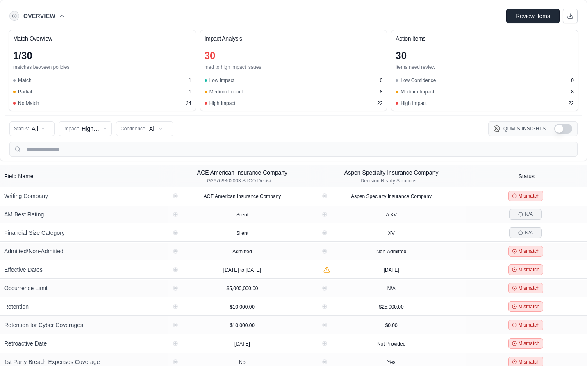
click at [528, 18] on span "Review Items" at bounding box center [532, 16] width 34 height 8
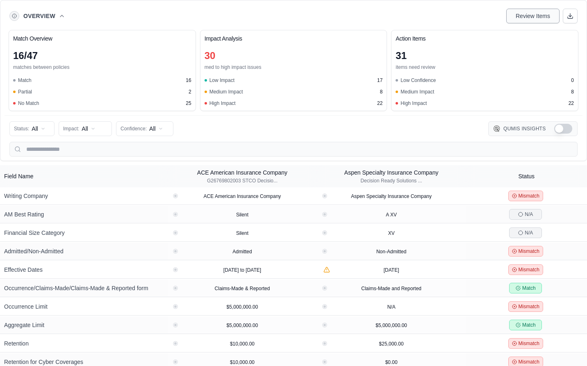
click at [532, 16] on span "Review Items" at bounding box center [532, 16] width 34 height 8
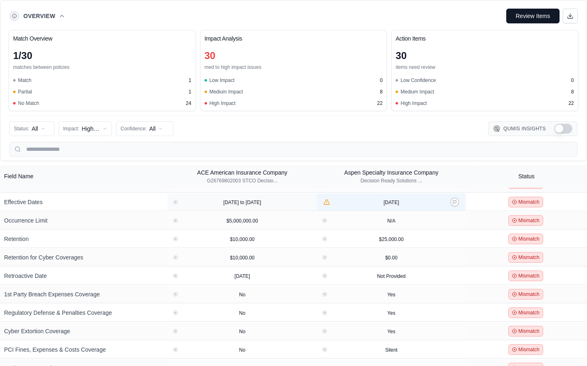
scroll to position [71, 0]
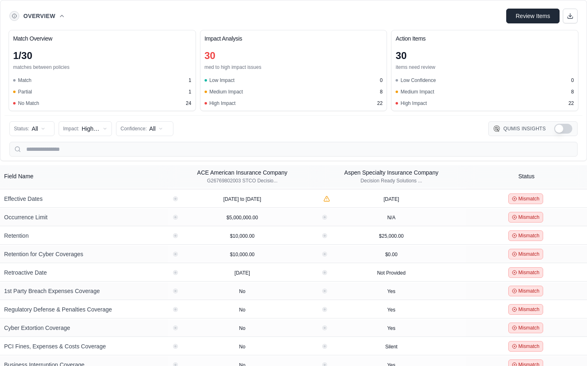
click at [548, 13] on span "Review Items" at bounding box center [532, 16] width 34 height 8
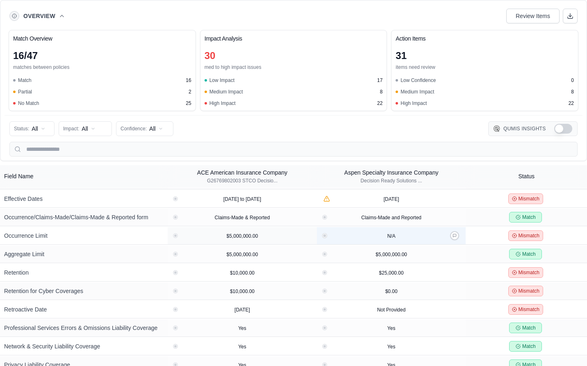
click at [324, 235] on button "View confidence details" at bounding box center [324, 235] width 3 height 3
click at [395, 233] on span "N/A" at bounding box center [391, 236] width 8 height 6
click at [176, 236] on button "View confidence details" at bounding box center [175, 235] width 3 height 3
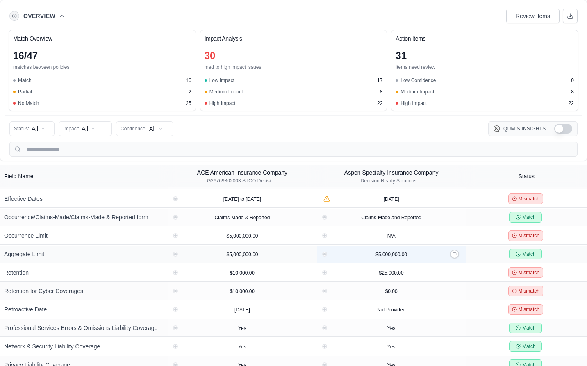
click at [395, 256] on span "$5,000,000.00" at bounding box center [391, 254] width 32 height 6
click at [324, 254] on button "View confidence details" at bounding box center [324, 254] width 3 height 3
click at [554, 127] on button "Show Qumis Insights" at bounding box center [563, 129] width 18 height 10
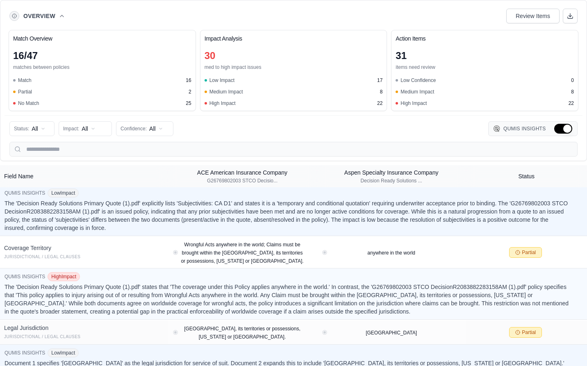
scroll to position [1367, 0]
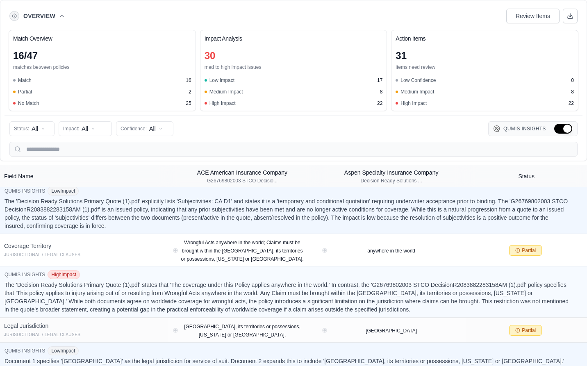
click at [561, 129] on button "Hide Qumis Insights" at bounding box center [563, 129] width 18 height 10
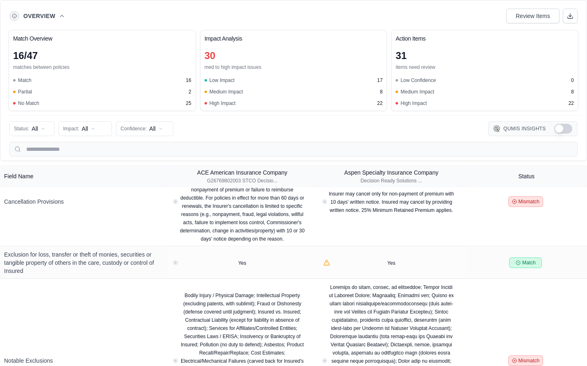
scroll to position [997, 0]
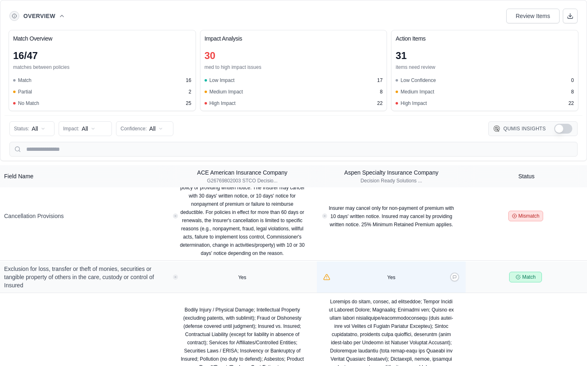
click at [326, 273] on icon "View confidence details" at bounding box center [326, 276] width 7 height 7
click at [325, 273] on icon "View confidence details" at bounding box center [326, 276] width 7 height 7
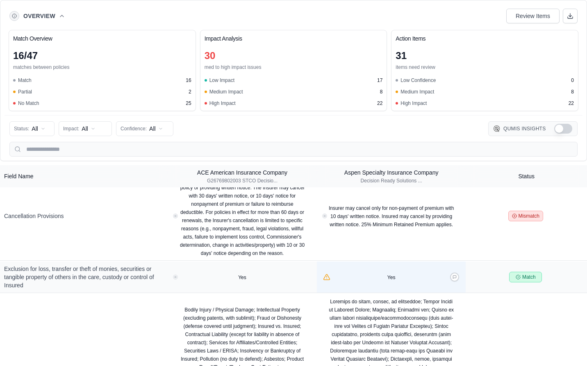
click at [325, 273] on icon "View confidence details" at bounding box center [326, 276] width 7 height 7
click at [430, 273] on div "Yes" at bounding box center [391, 277] width 143 height 8
click at [392, 274] on span "Yes" at bounding box center [391, 277] width 8 height 6
click at [457, 272] on button at bounding box center [454, 276] width 9 height 9
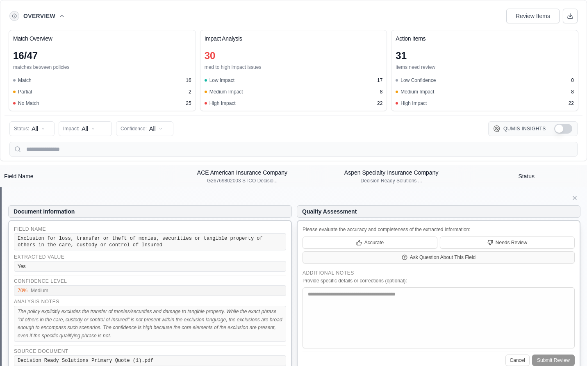
scroll to position [1104, 0]
click at [437, 253] on span "Ask Question About This Field" at bounding box center [443, 256] width 66 height 7
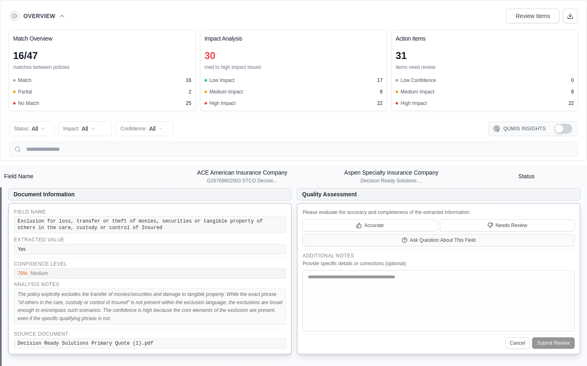
scroll to position [1121, 0]
click at [520, 336] on button "Cancel" at bounding box center [517, 341] width 24 height 11
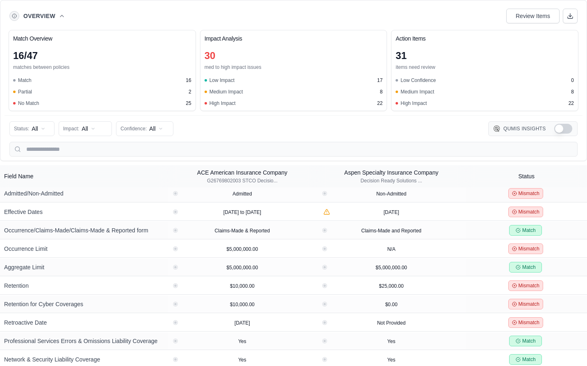
scroll to position [0, 0]
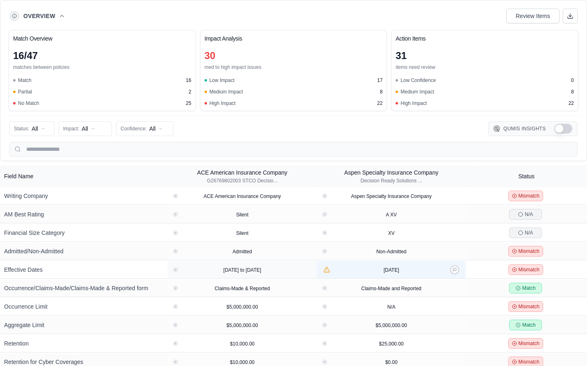
click at [424, 272] on div "[DATE]" at bounding box center [391, 269] width 143 height 8
click at [392, 271] on span "[DATE]" at bounding box center [391, 270] width 16 height 6
click at [568, 129] on button "Show Qumis Insights" at bounding box center [563, 129] width 18 height 10
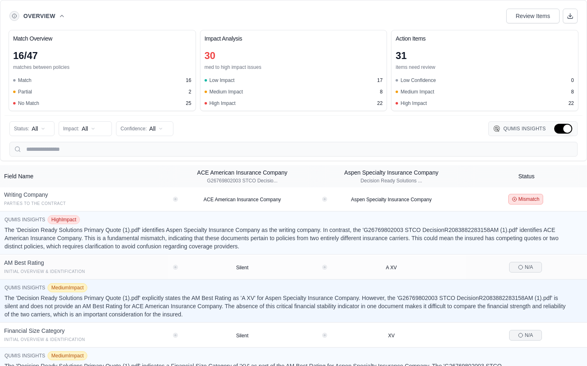
click at [568, 129] on button "Hide Qumis Insights" at bounding box center [563, 129] width 18 height 10
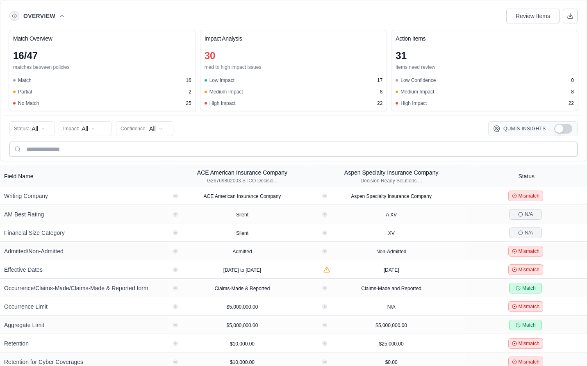
click at [83, 150] on input "text" at bounding box center [293, 149] width 568 height 15
click at [518, 21] on button "Review Items" at bounding box center [532, 16] width 53 height 15
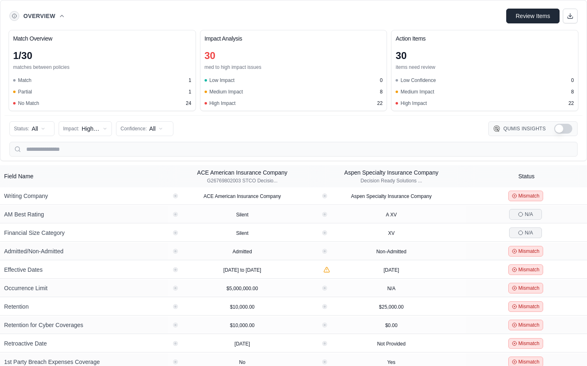
click at [518, 21] on button "Review Items" at bounding box center [532, 16] width 53 height 15
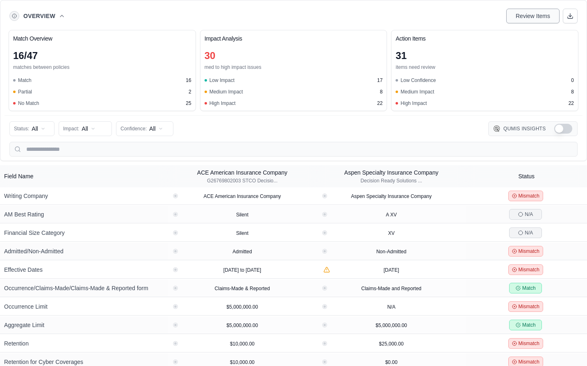
click at [518, 21] on button "Review Items" at bounding box center [532, 16] width 53 height 15
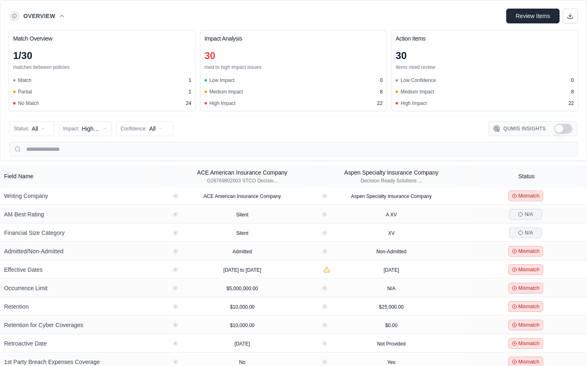
click at [526, 18] on span "Review Items" at bounding box center [532, 16] width 34 height 8
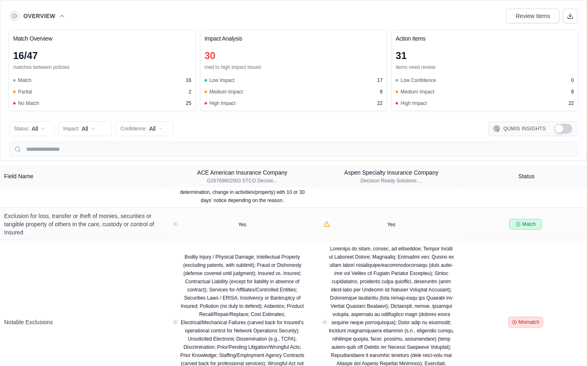
scroll to position [1079, 0]
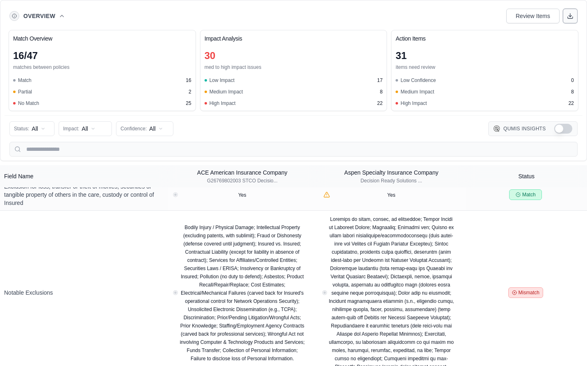
click at [567, 18] on icon at bounding box center [569, 18] width 5 height 2
